Goal: Navigation & Orientation: Find specific page/section

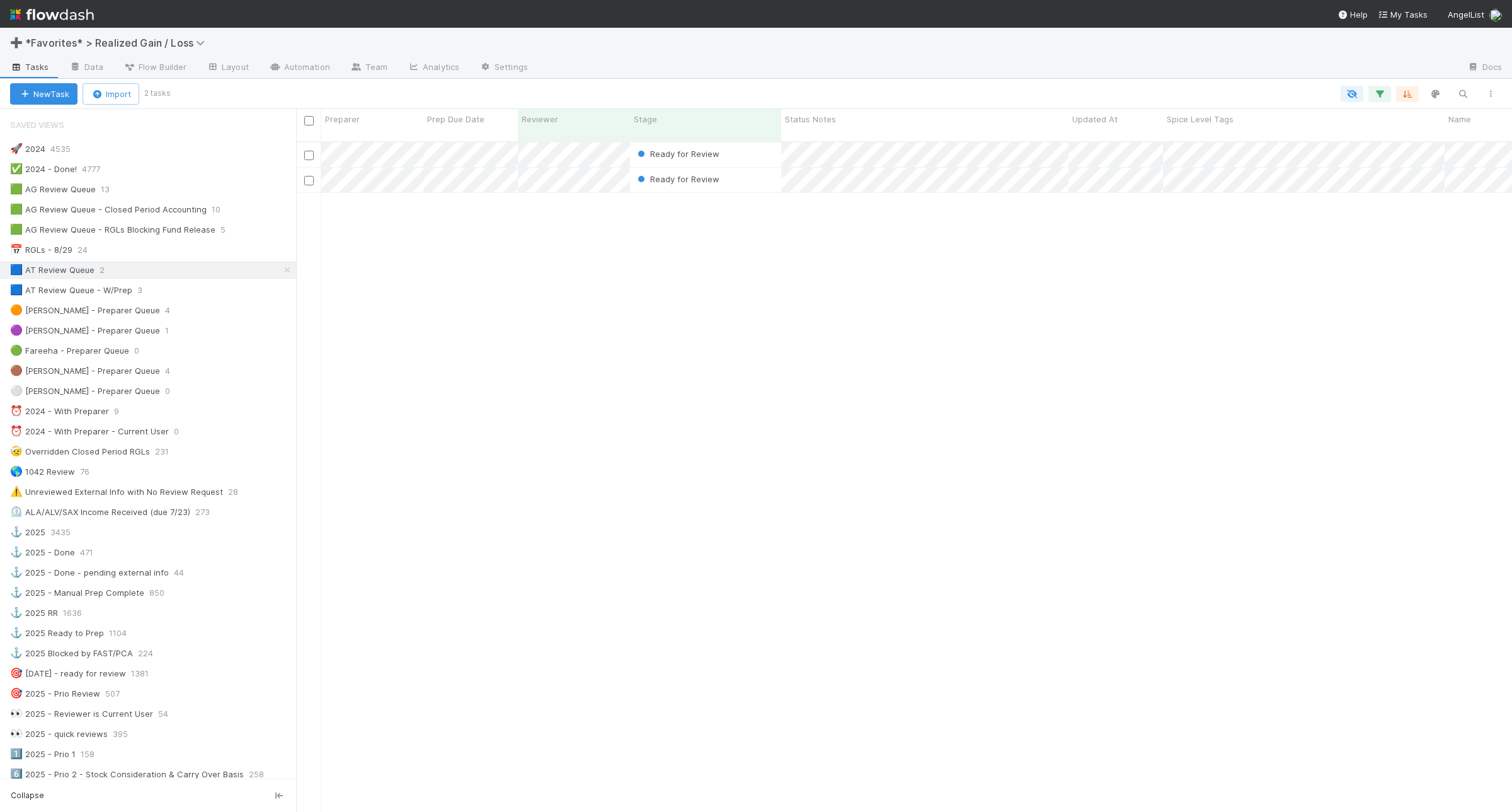
scroll to position [668, 1203]
